Goal: Navigation & Orientation: Understand site structure

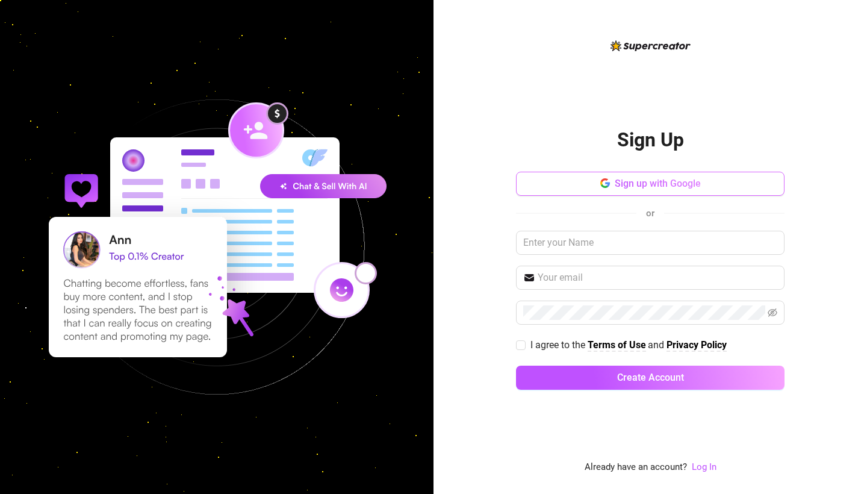
click at [685, 180] on span "Sign up with Google" at bounding box center [658, 183] width 86 height 11
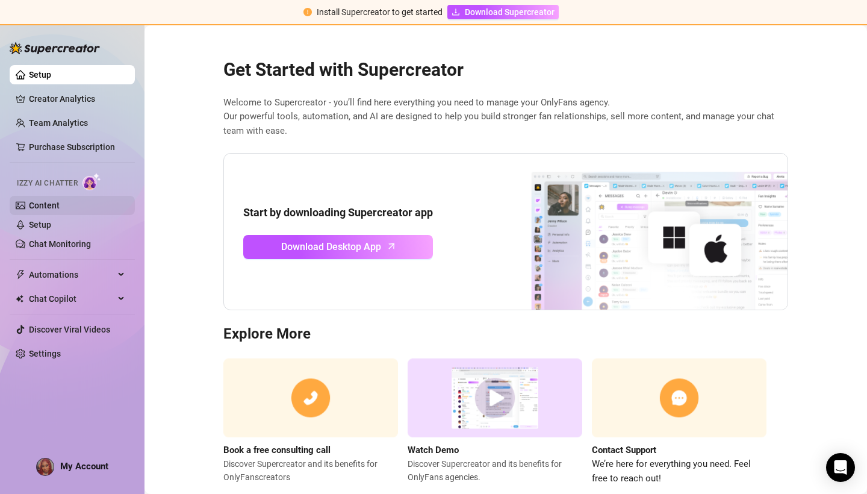
click at [60, 204] on link "Content" at bounding box center [44, 206] width 31 height 10
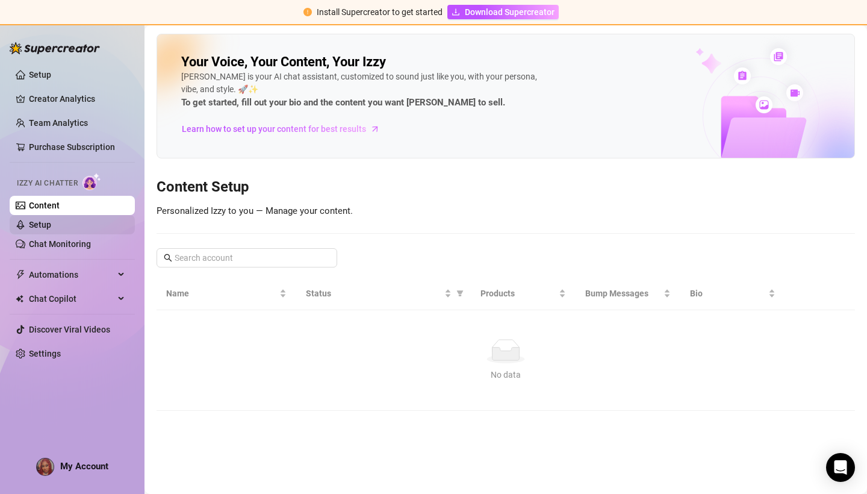
click at [51, 225] on link "Setup" at bounding box center [40, 225] width 22 height 10
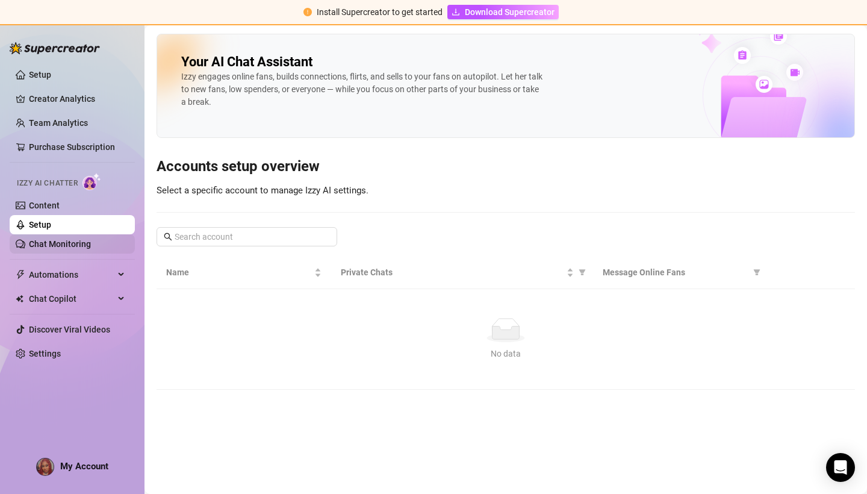
click at [91, 239] on link "Chat Monitoring" at bounding box center [60, 244] width 62 height 10
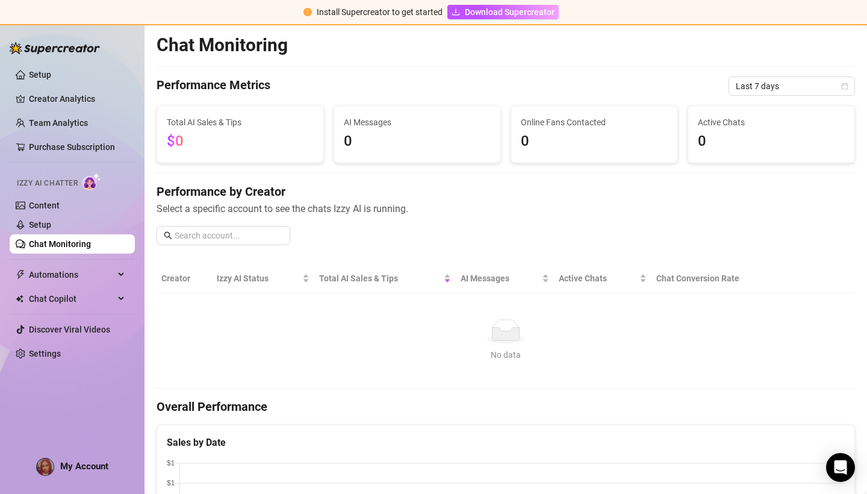
click at [91, 182] on img at bounding box center [92, 181] width 19 height 17
click at [70, 297] on span "Chat Copilot" at bounding box center [72, 298] width 86 height 19
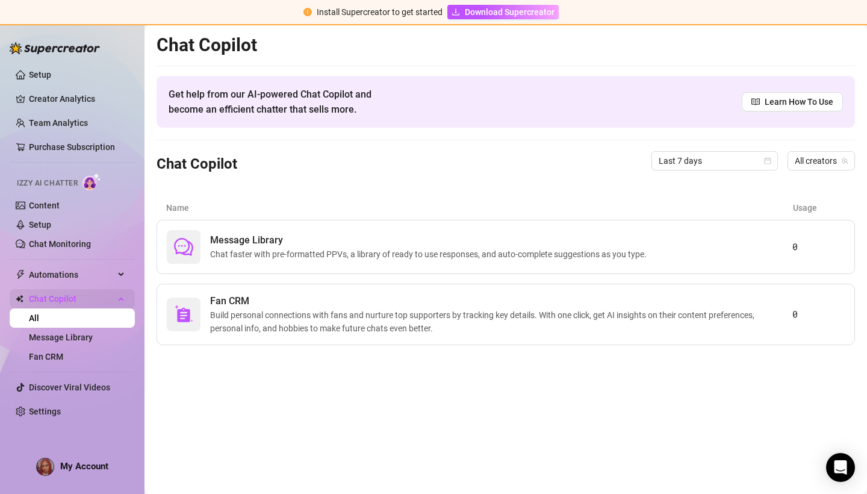
click at [83, 296] on span "Chat Copilot" at bounding box center [72, 298] width 86 height 19
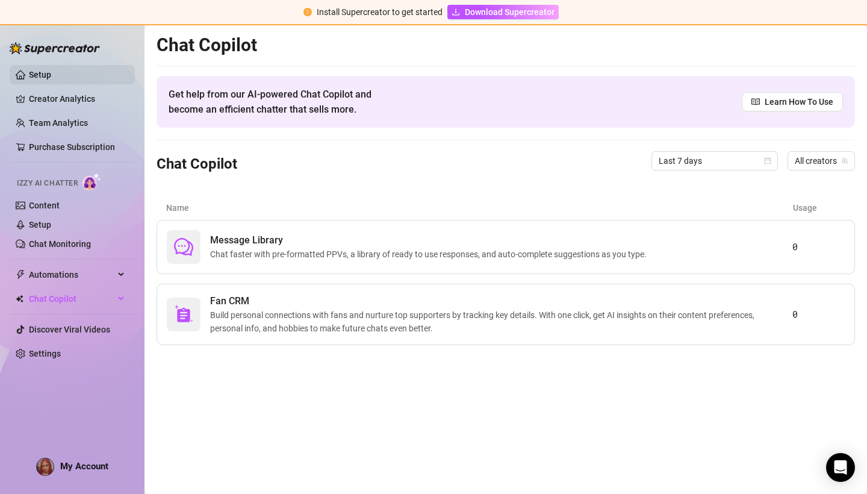
click at [51, 70] on link "Setup" at bounding box center [40, 75] width 22 height 10
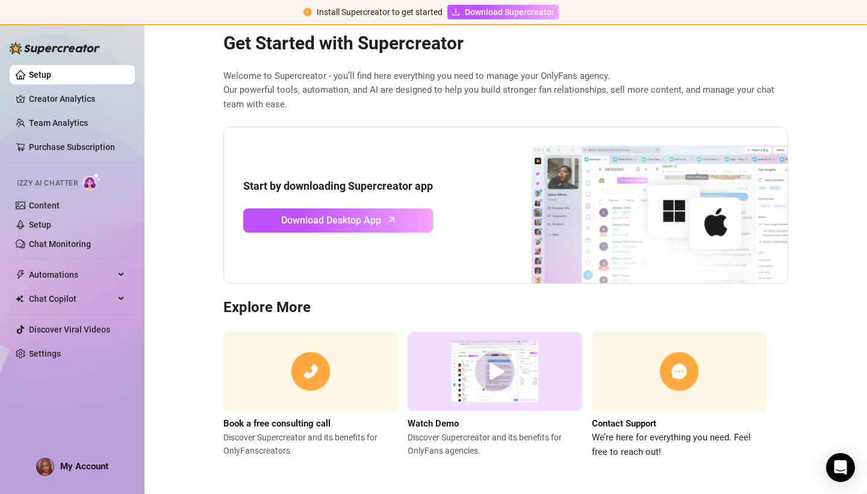
scroll to position [26, 0]
click at [101, 104] on link "Creator Analytics" at bounding box center [77, 98] width 96 height 19
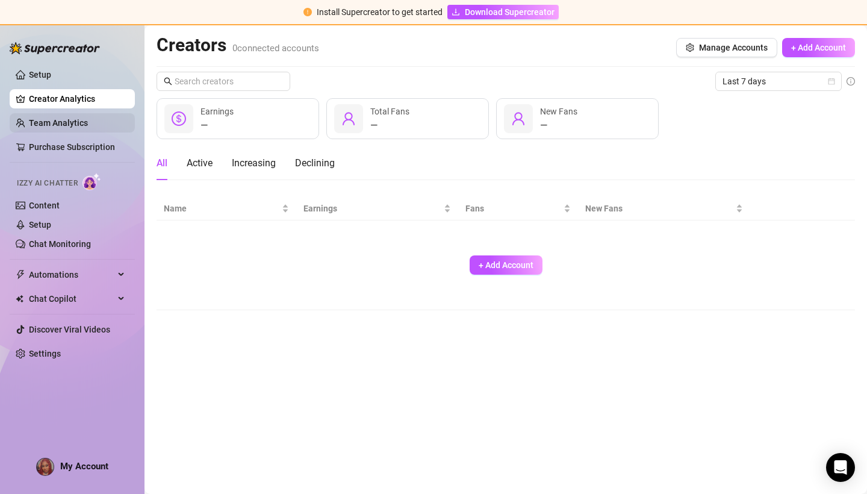
click at [88, 128] on link "Team Analytics" at bounding box center [58, 123] width 59 height 10
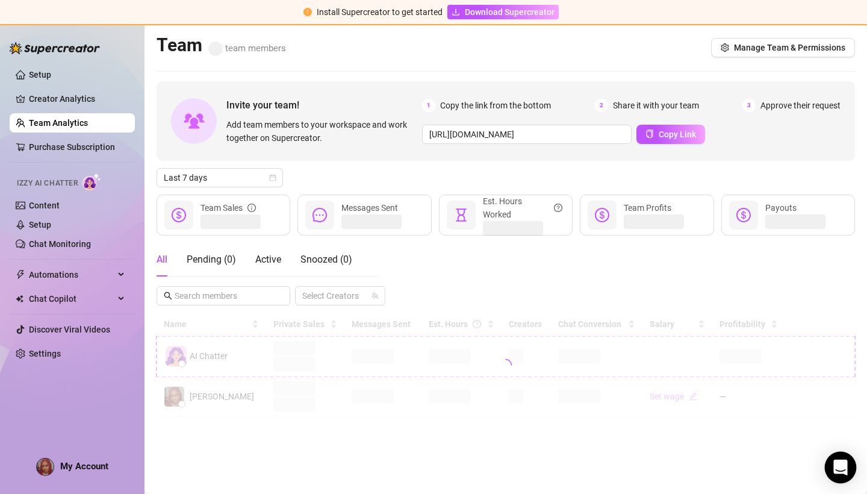
click at [840, 463] on icon "Open Intercom Messenger" at bounding box center [841, 468] width 14 height 16
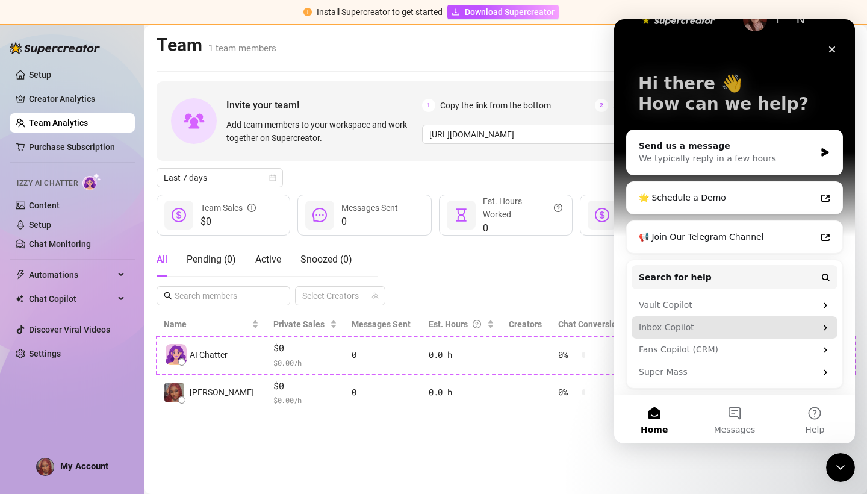
scroll to position [31, 0]
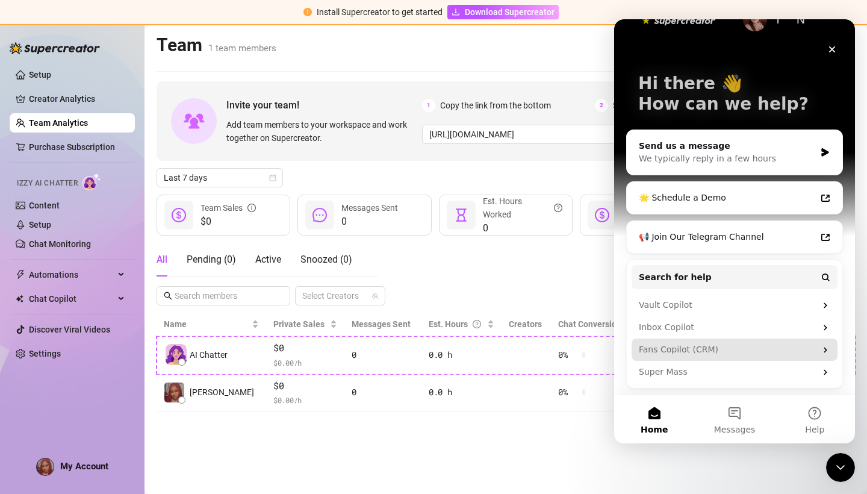
click at [793, 355] on div "Fans Copilot (CRM)" at bounding box center [727, 349] width 177 height 13
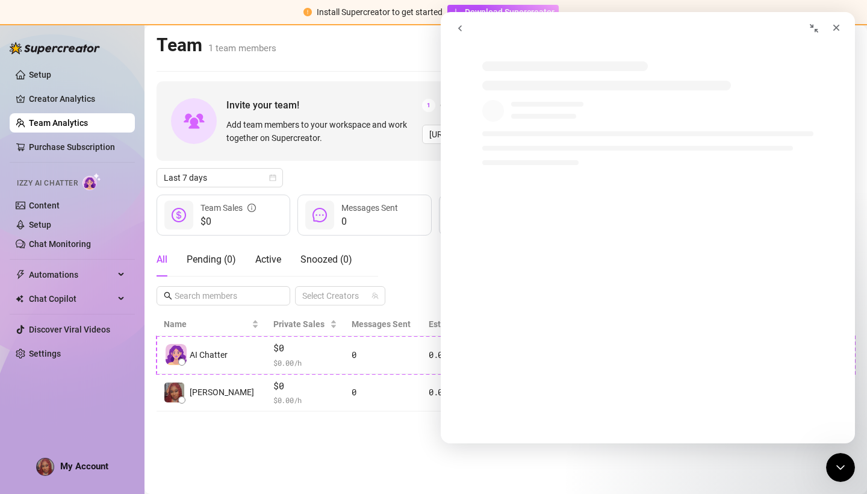
scroll to position [0, 0]
click at [833, 27] on icon "Close" at bounding box center [837, 28] width 10 height 10
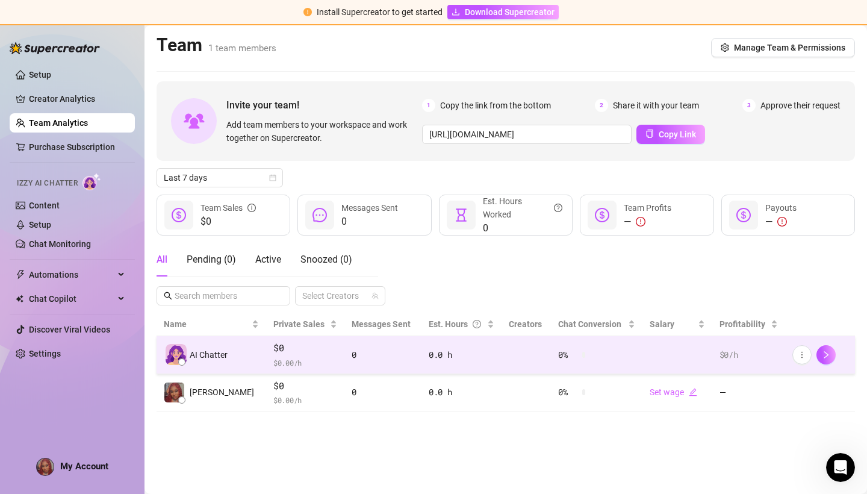
click at [816, 354] on div at bounding box center [820, 354] width 55 height 19
click at [799, 358] on icon "more" at bounding box center [802, 355] width 8 height 8
click at [177, 357] on img at bounding box center [176, 354] width 21 height 21
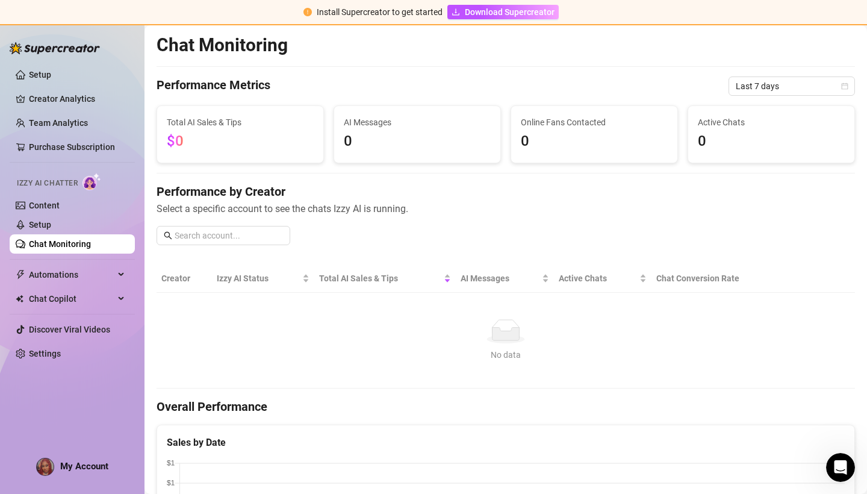
click at [95, 181] on img at bounding box center [92, 181] width 19 height 17
click at [51, 228] on link "Setup" at bounding box center [40, 225] width 22 height 10
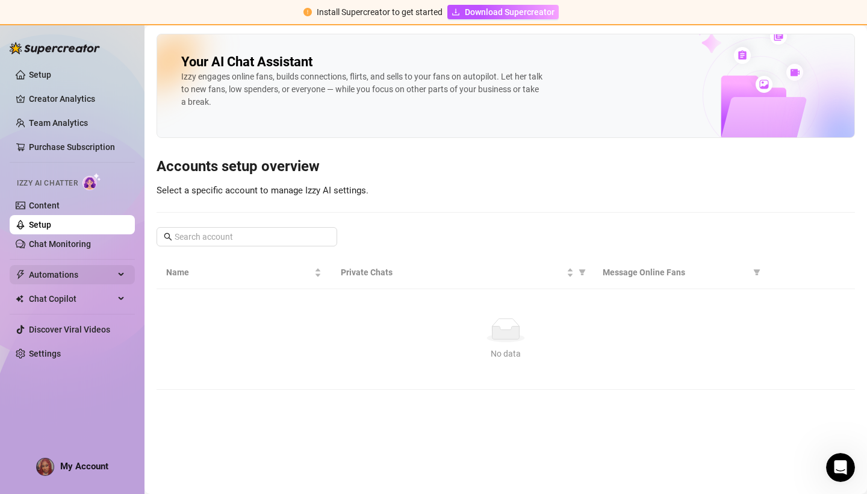
click at [99, 270] on span "Automations" at bounding box center [72, 274] width 86 height 19
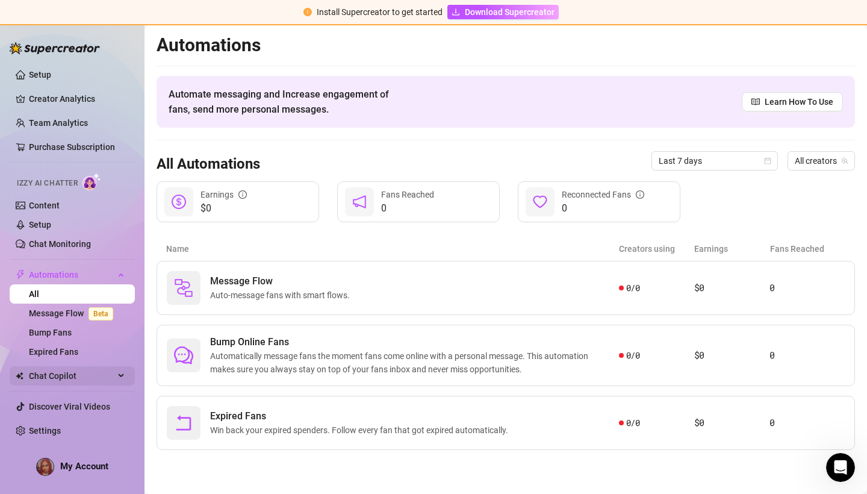
click at [84, 382] on span "Chat Copilot" at bounding box center [72, 375] width 86 height 19
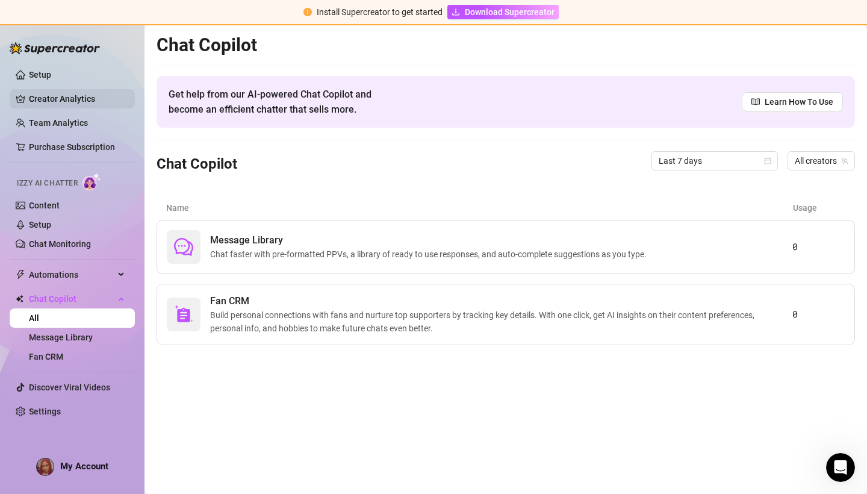
click at [60, 108] on link "Creator Analytics" at bounding box center [77, 98] width 96 height 19
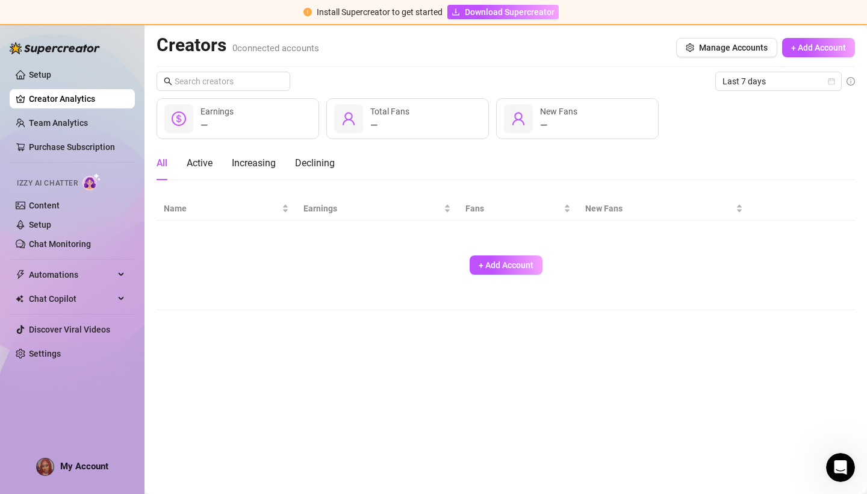
click at [87, 49] on img at bounding box center [55, 48] width 90 height 12
click at [80, 50] on img at bounding box center [55, 48] width 90 height 12
